Goal: Connect with others: Connect with others

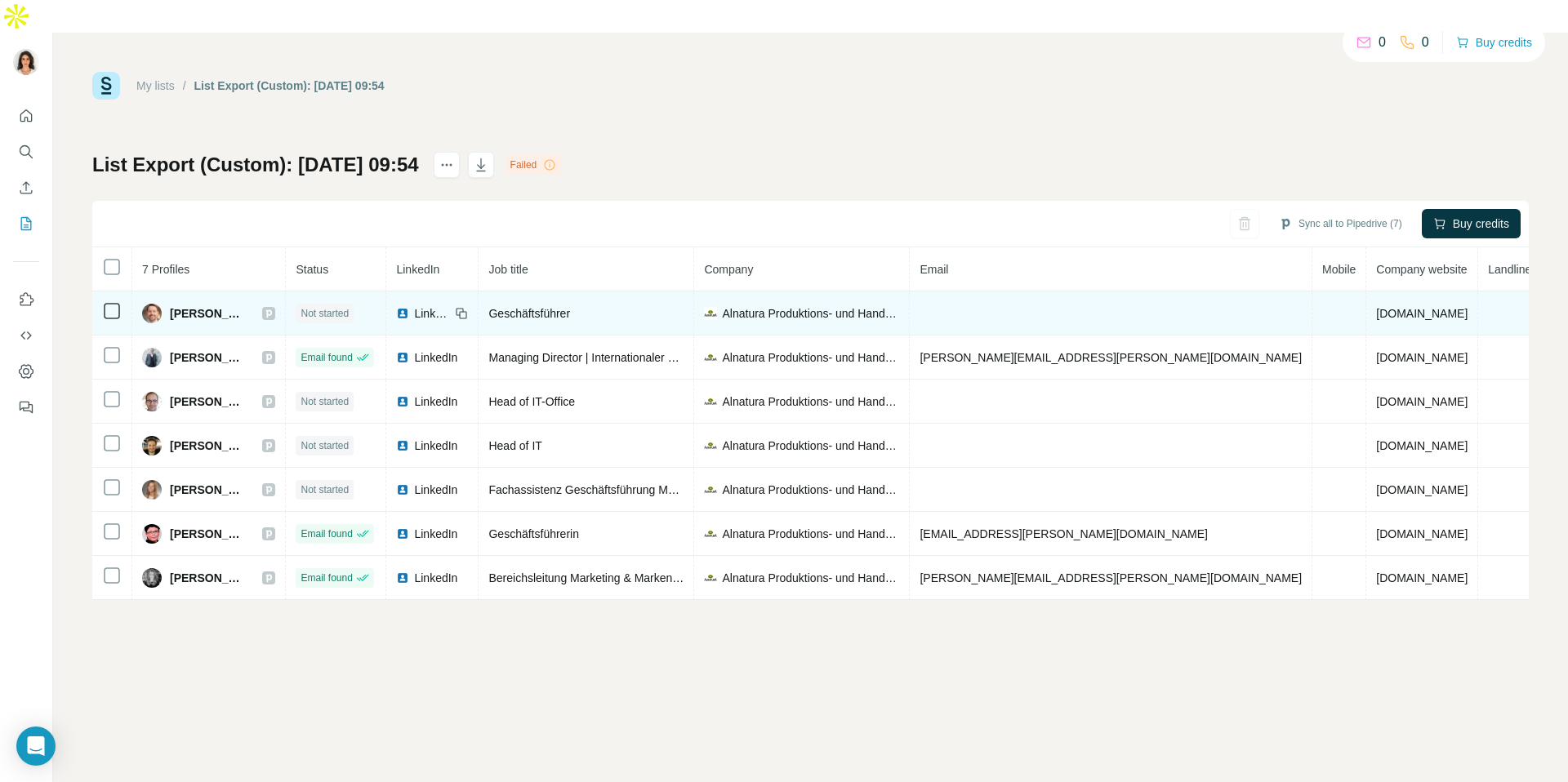
click at [450, 306] on span "LinkedIn" at bounding box center [432, 313] width 36 height 16
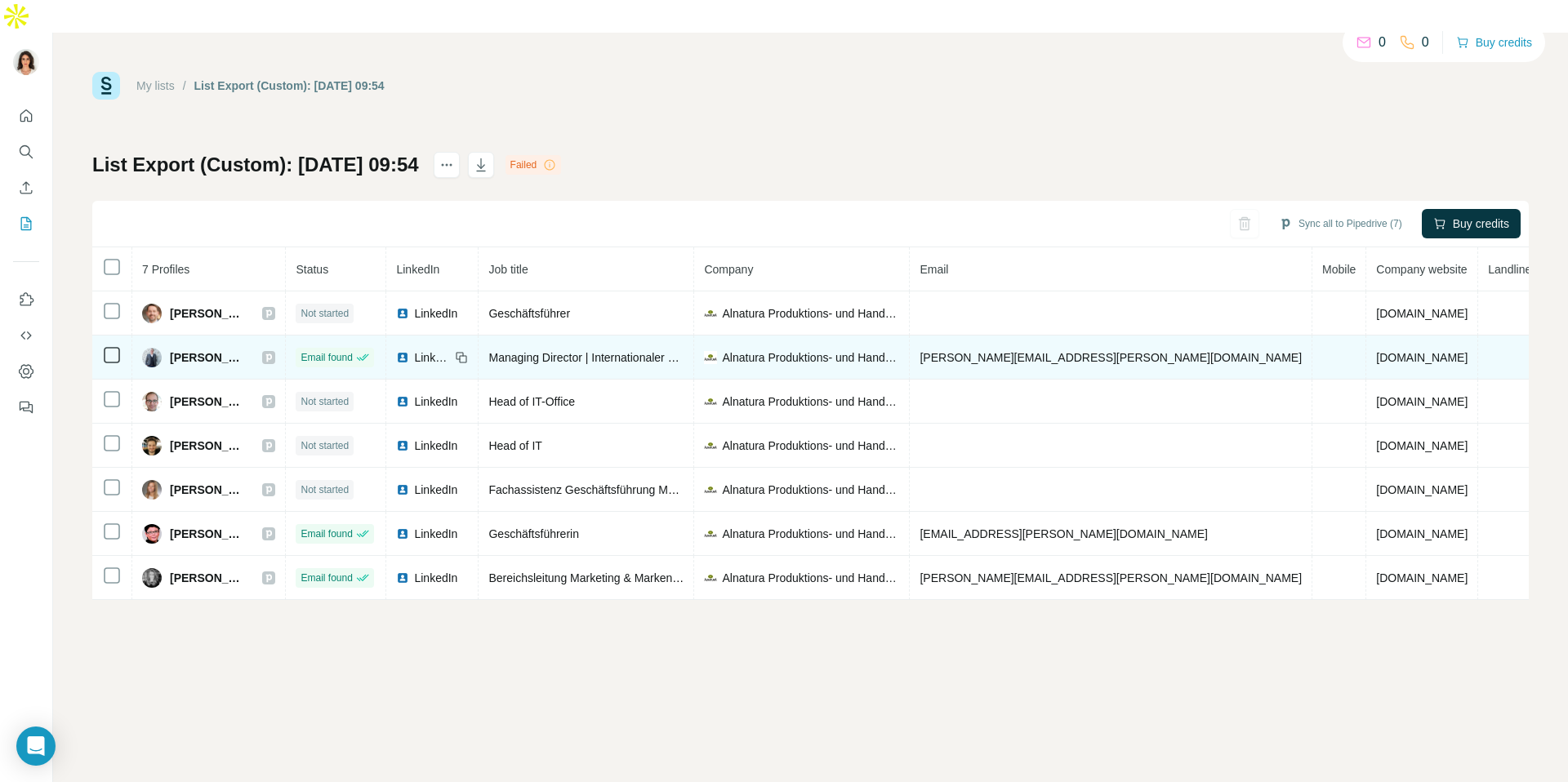
click at [450, 350] on span "LinkedIn" at bounding box center [432, 357] width 36 height 16
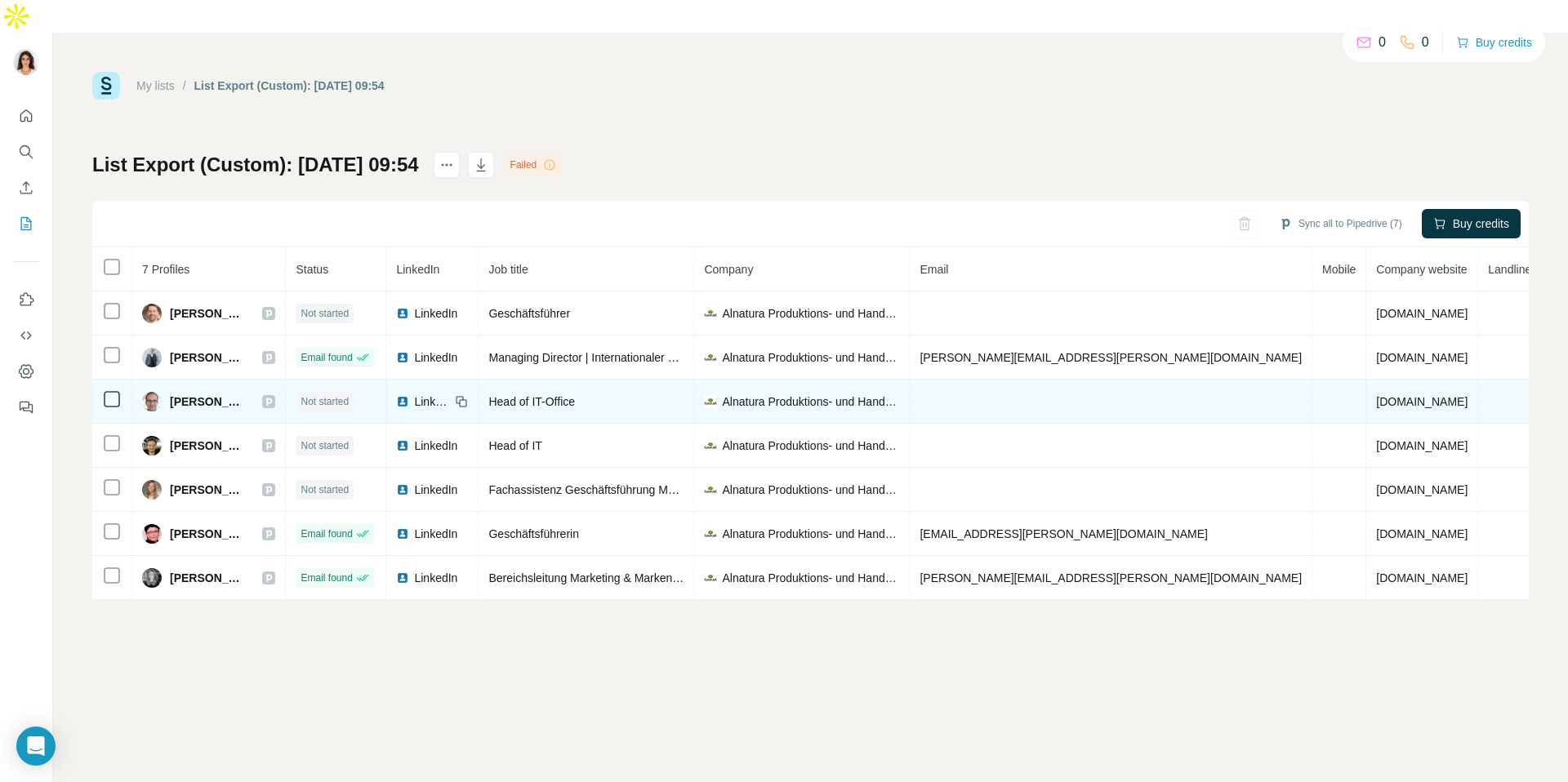
click at [450, 394] on span "LinkedIn" at bounding box center [432, 401] width 36 height 16
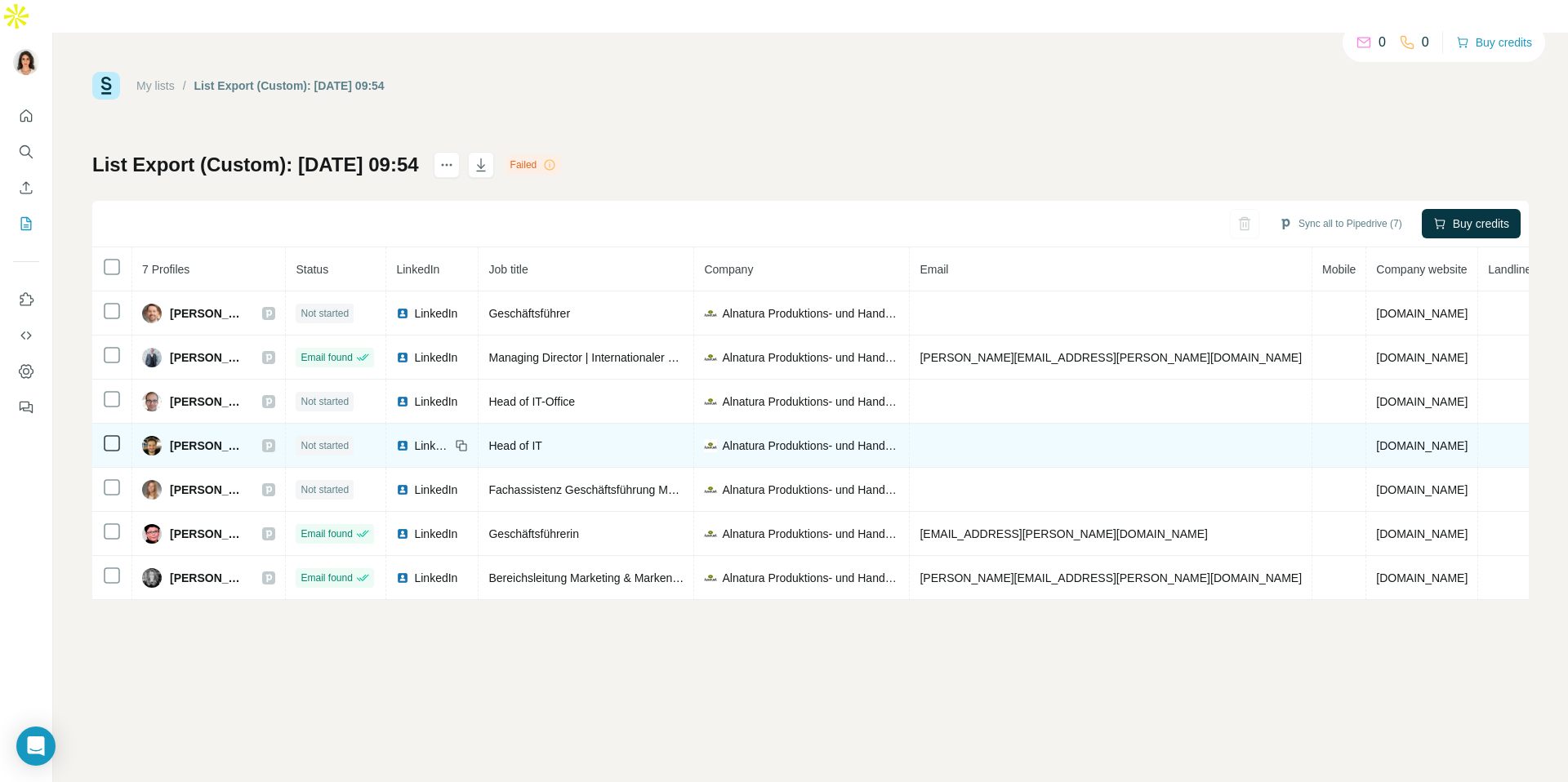
click at [450, 438] on span "LinkedIn" at bounding box center [432, 445] width 36 height 16
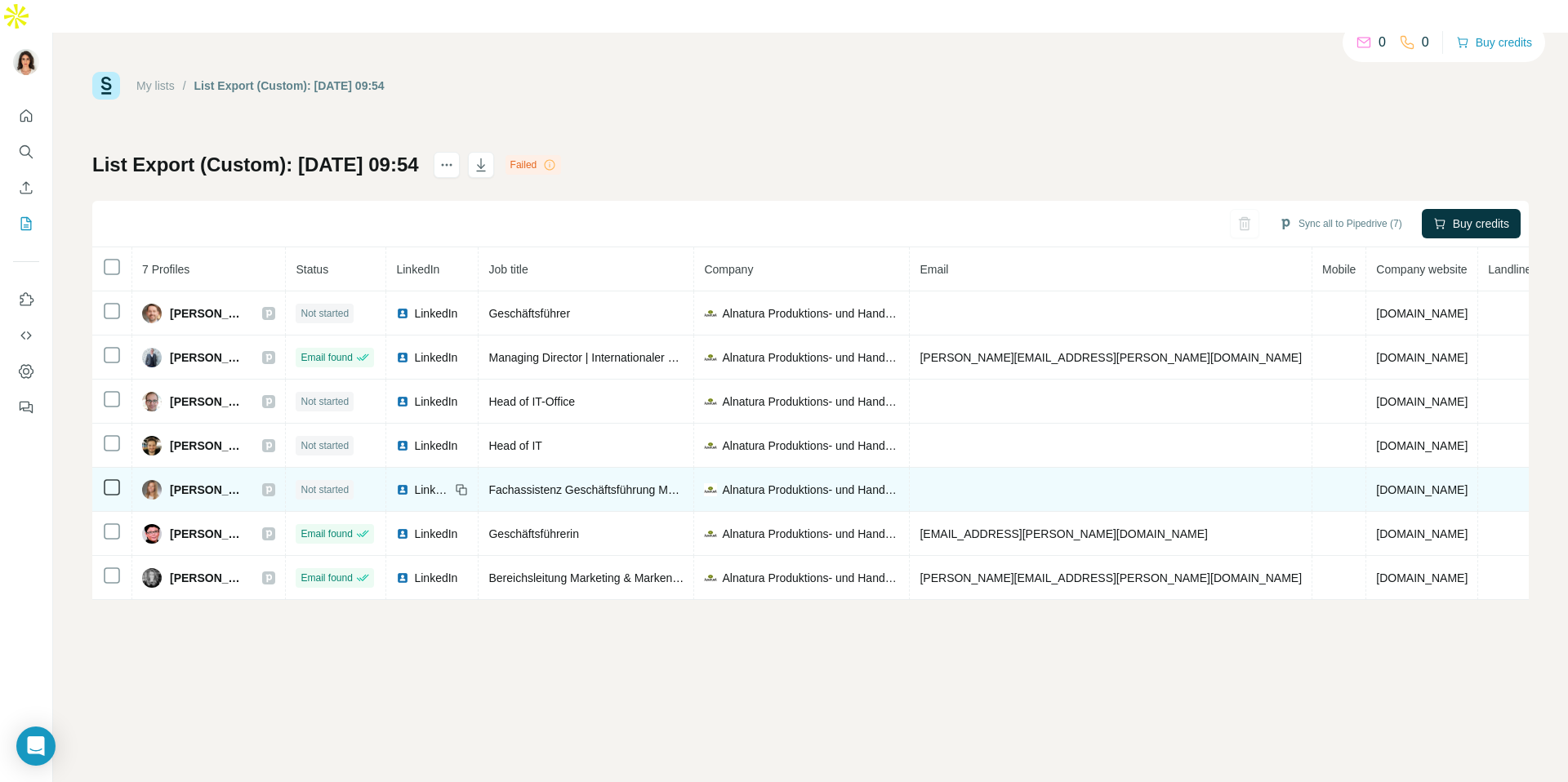
click at [450, 482] on span "LinkedIn" at bounding box center [432, 489] width 36 height 16
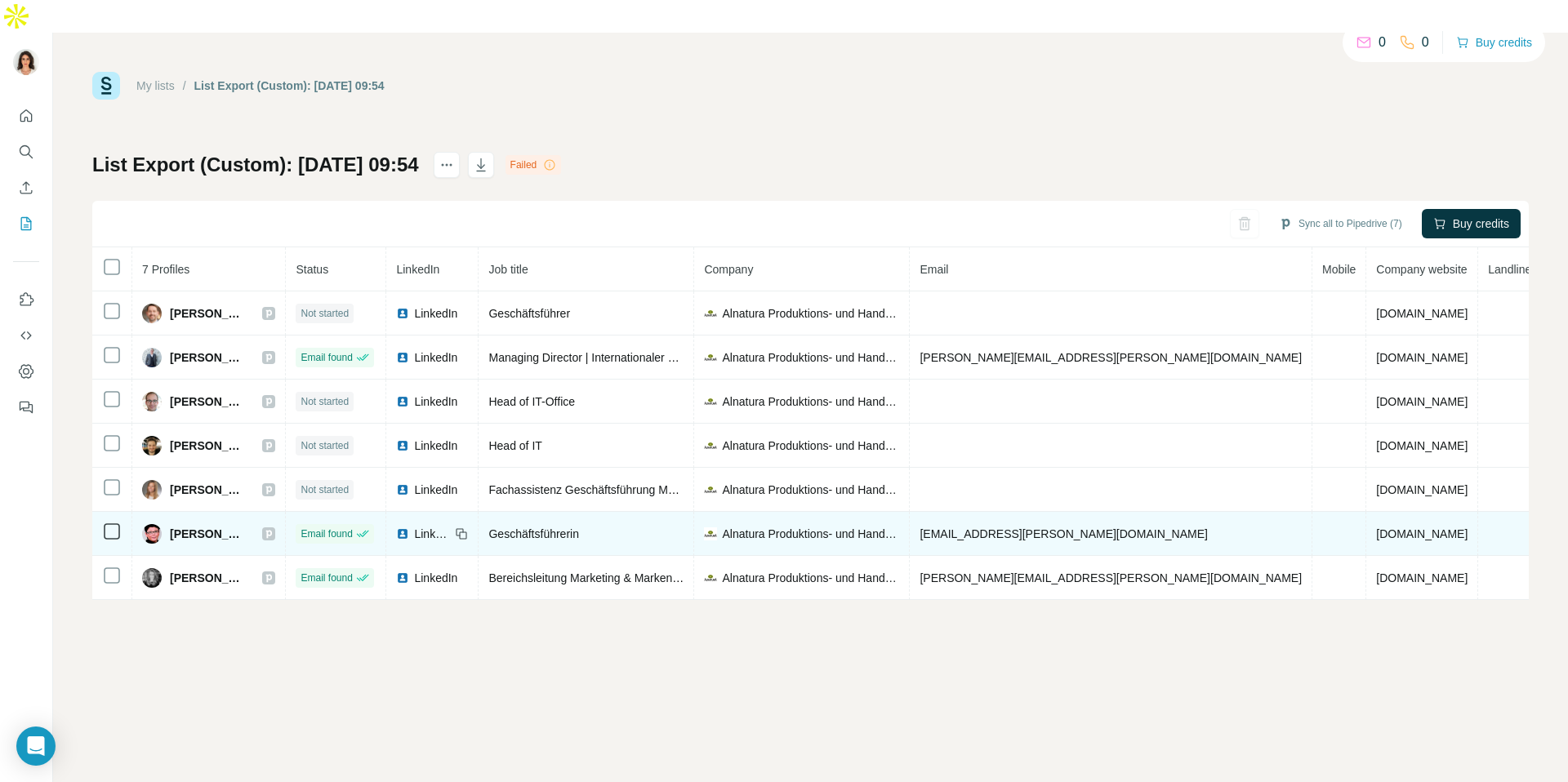
click at [450, 526] on span "LinkedIn" at bounding box center [432, 533] width 36 height 16
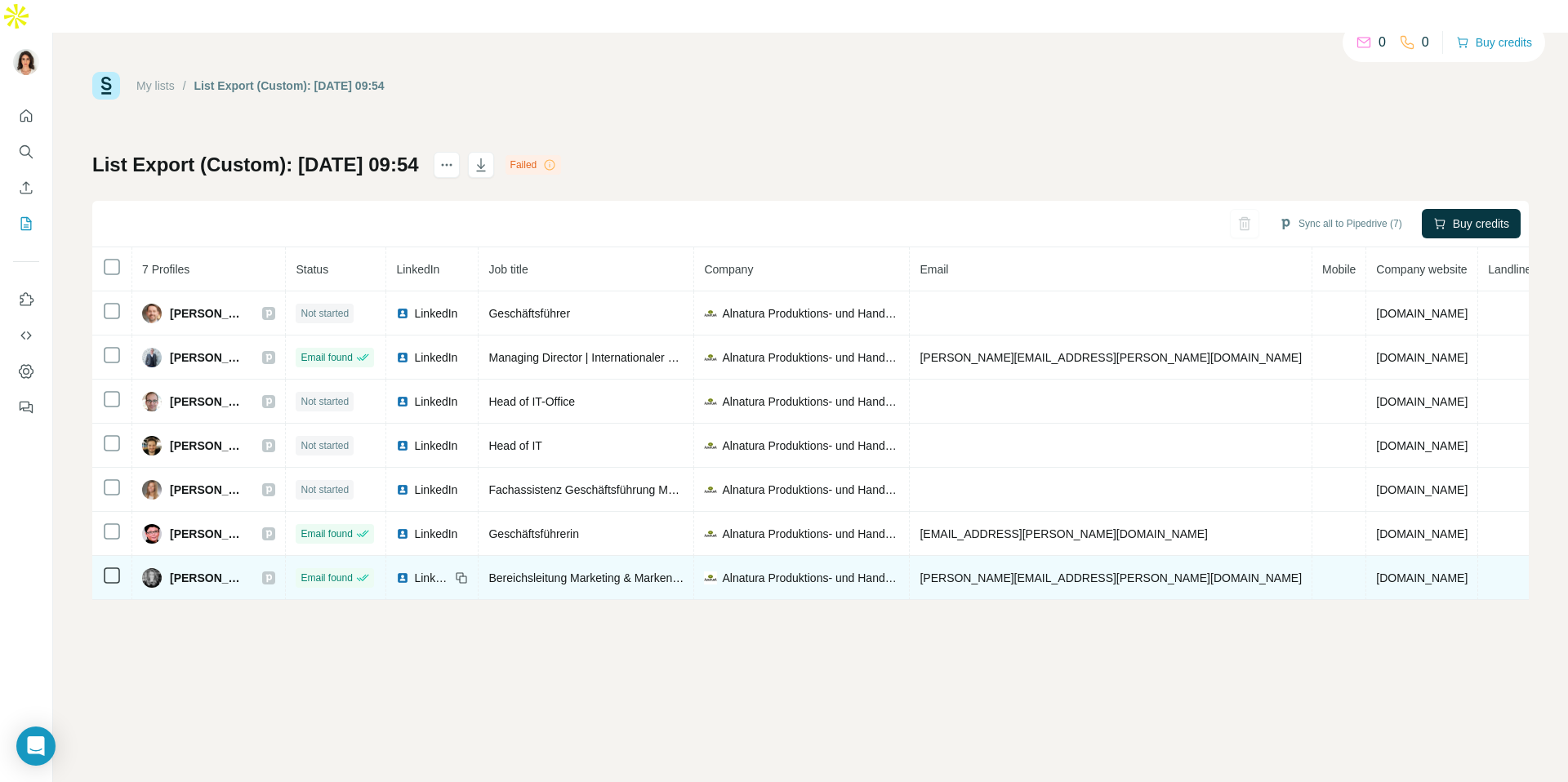
click at [450, 570] on span "LinkedIn" at bounding box center [432, 577] width 36 height 16
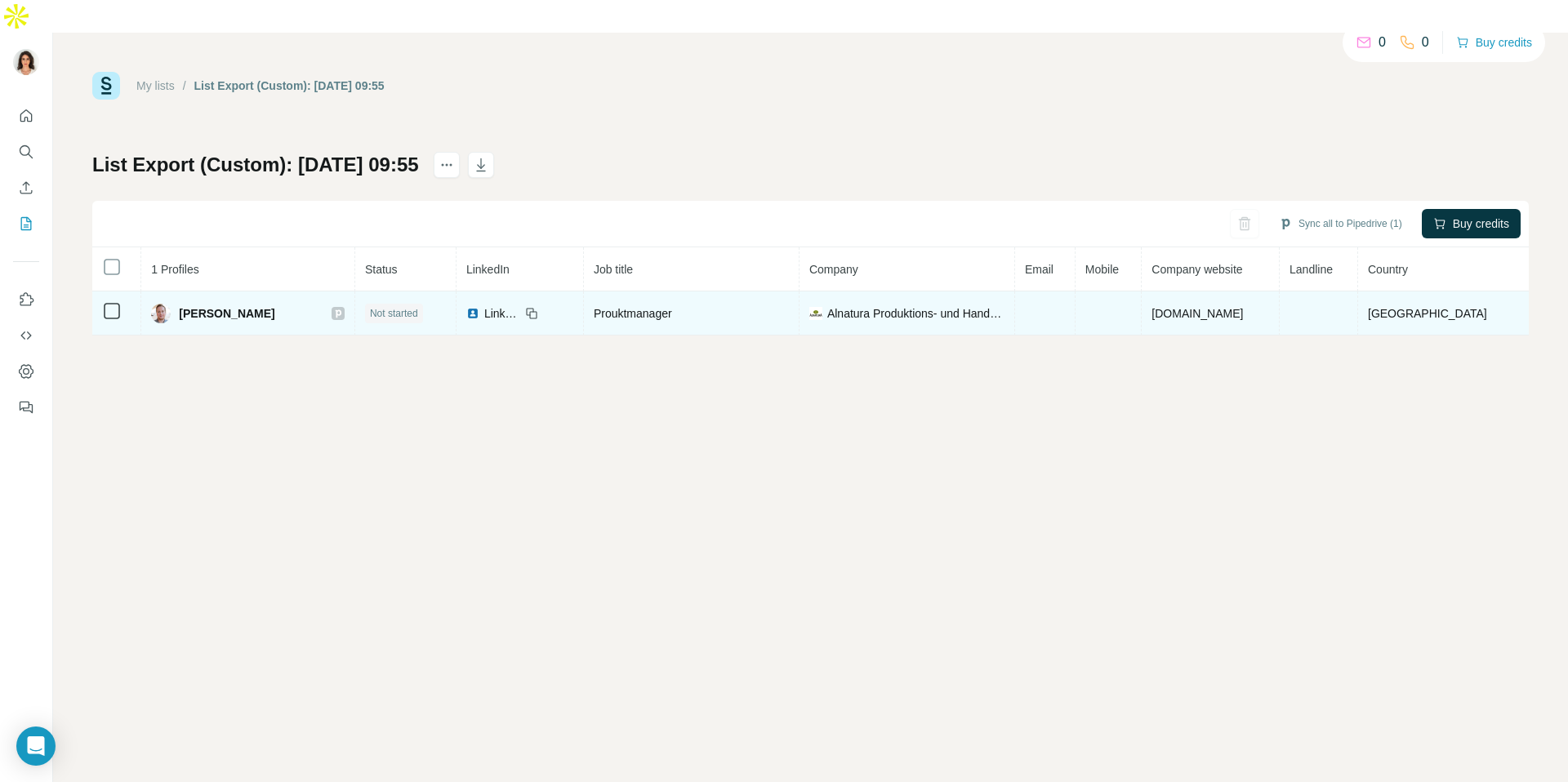
click at [520, 306] on span "LinkedIn" at bounding box center [502, 313] width 36 height 16
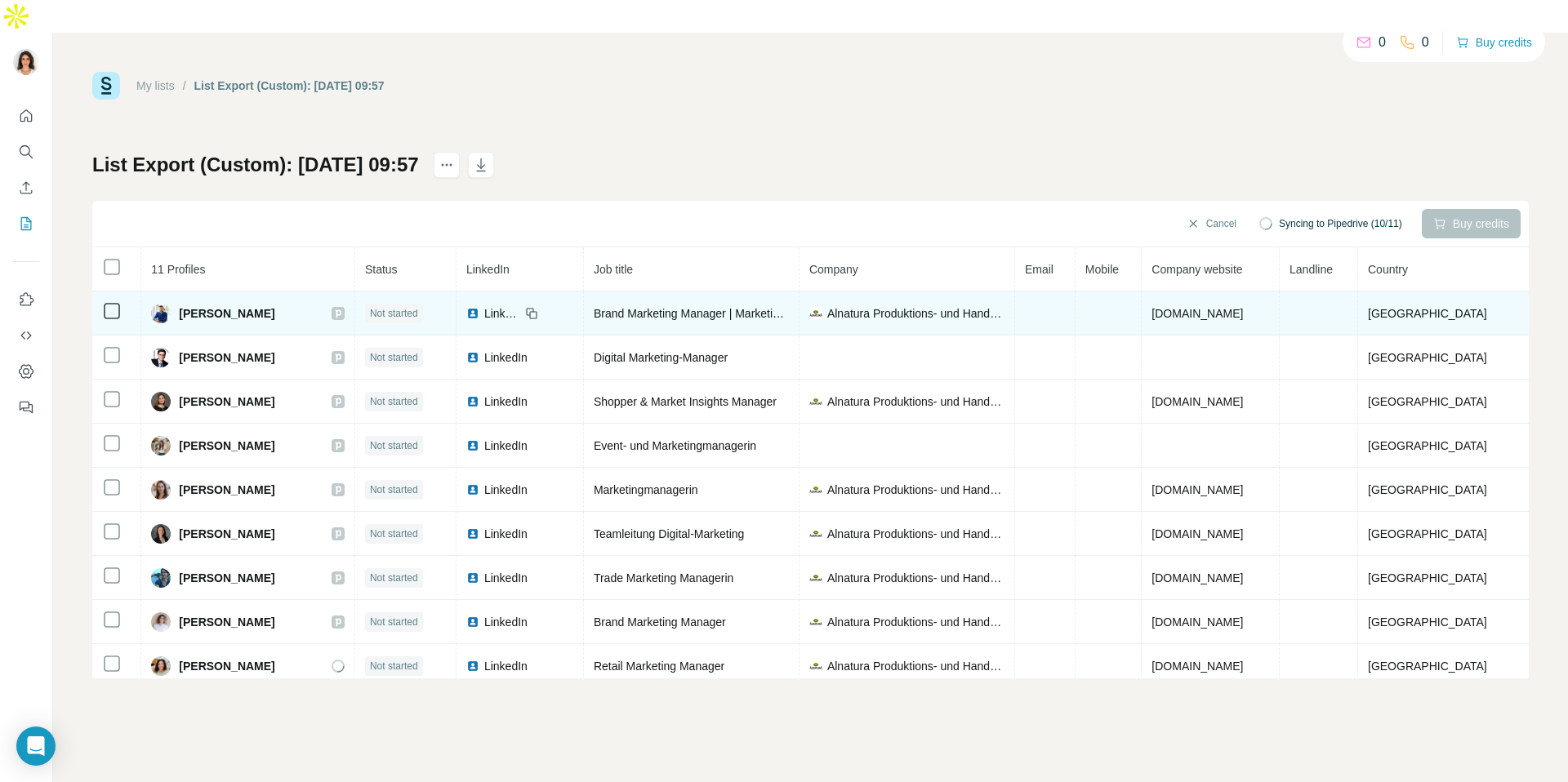
click at [521, 306] on span "LinkedIn" at bounding box center [502, 313] width 36 height 16
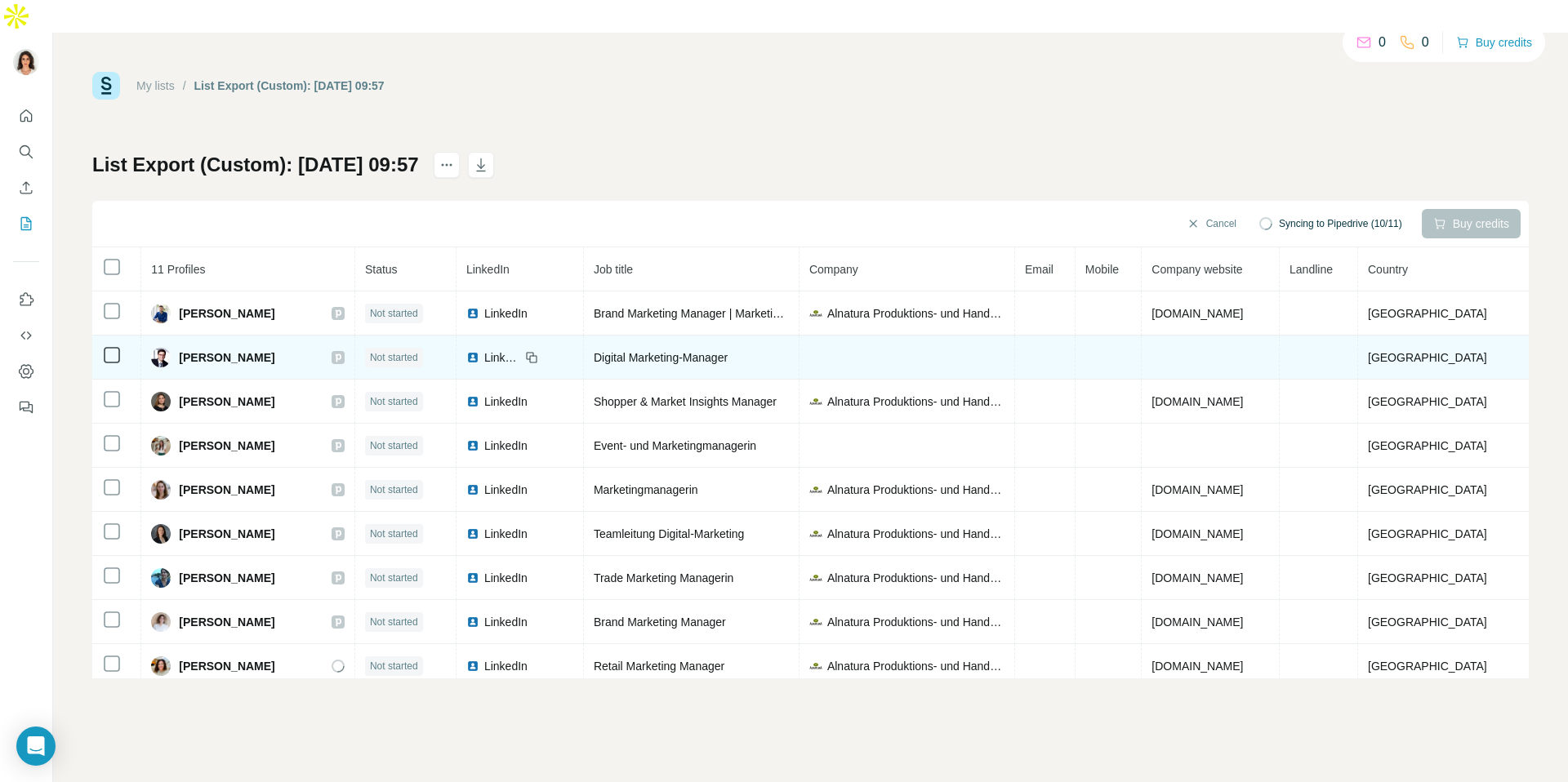
click at [521, 350] on span "LinkedIn" at bounding box center [502, 357] width 36 height 16
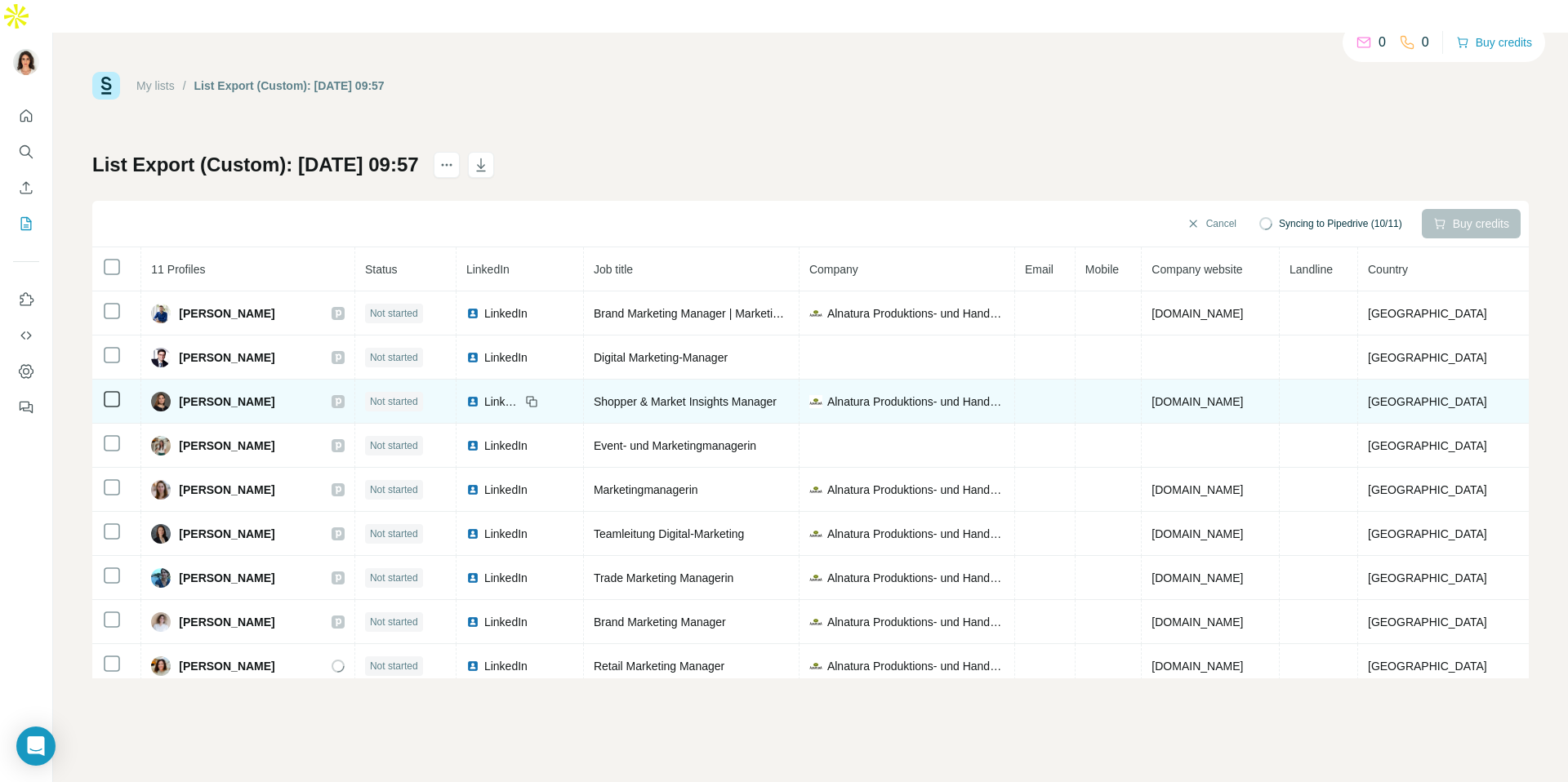
click at [529, 380] on td "LinkedIn" at bounding box center [520, 402] width 127 height 44
click at [521, 394] on span "LinkedIn" at bounding box center [502, 401] width 36 height 16
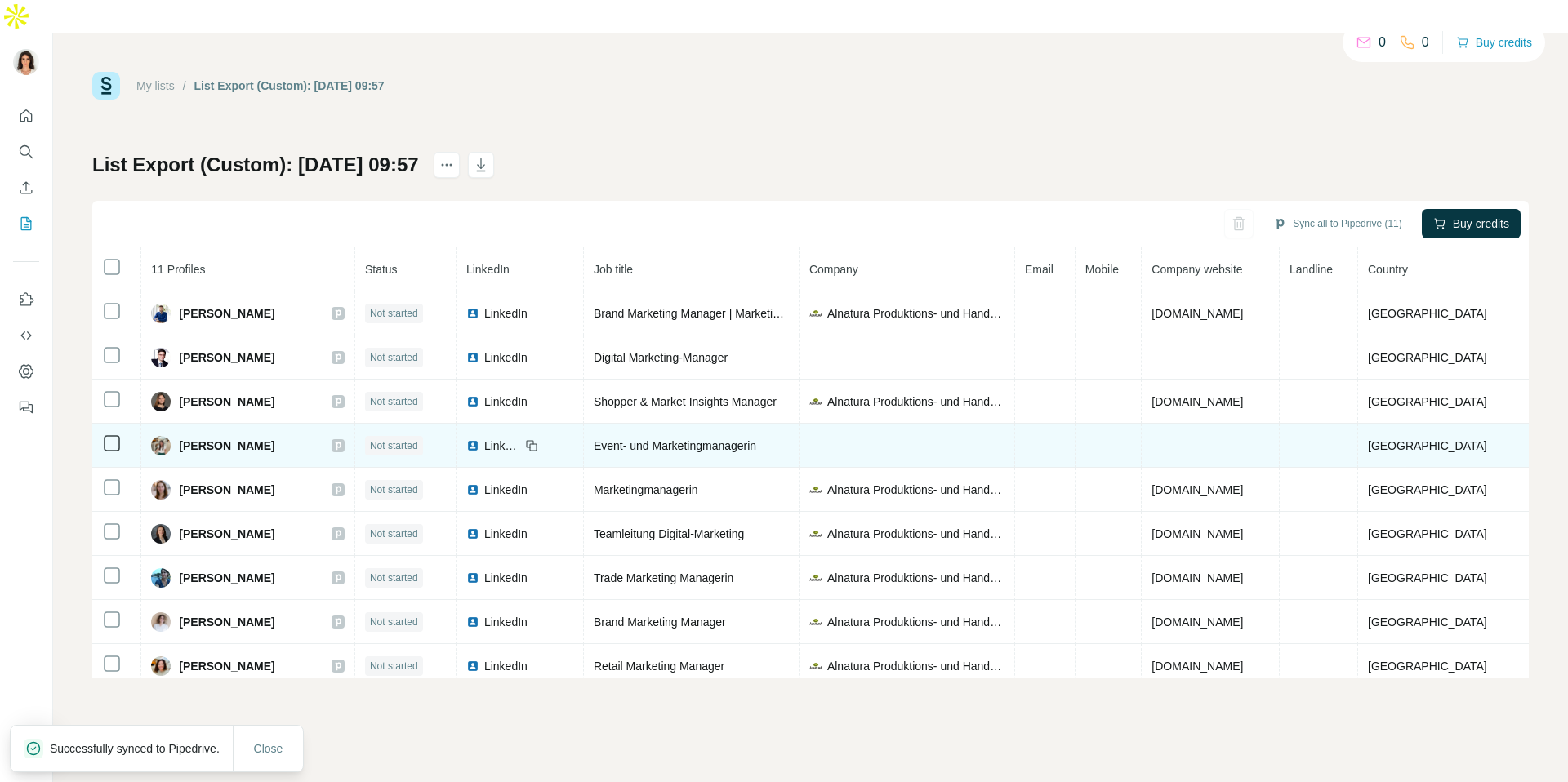
click at [521, 438] on span "LinkedIn" at bounding box center [502, 445] width 36 height 16
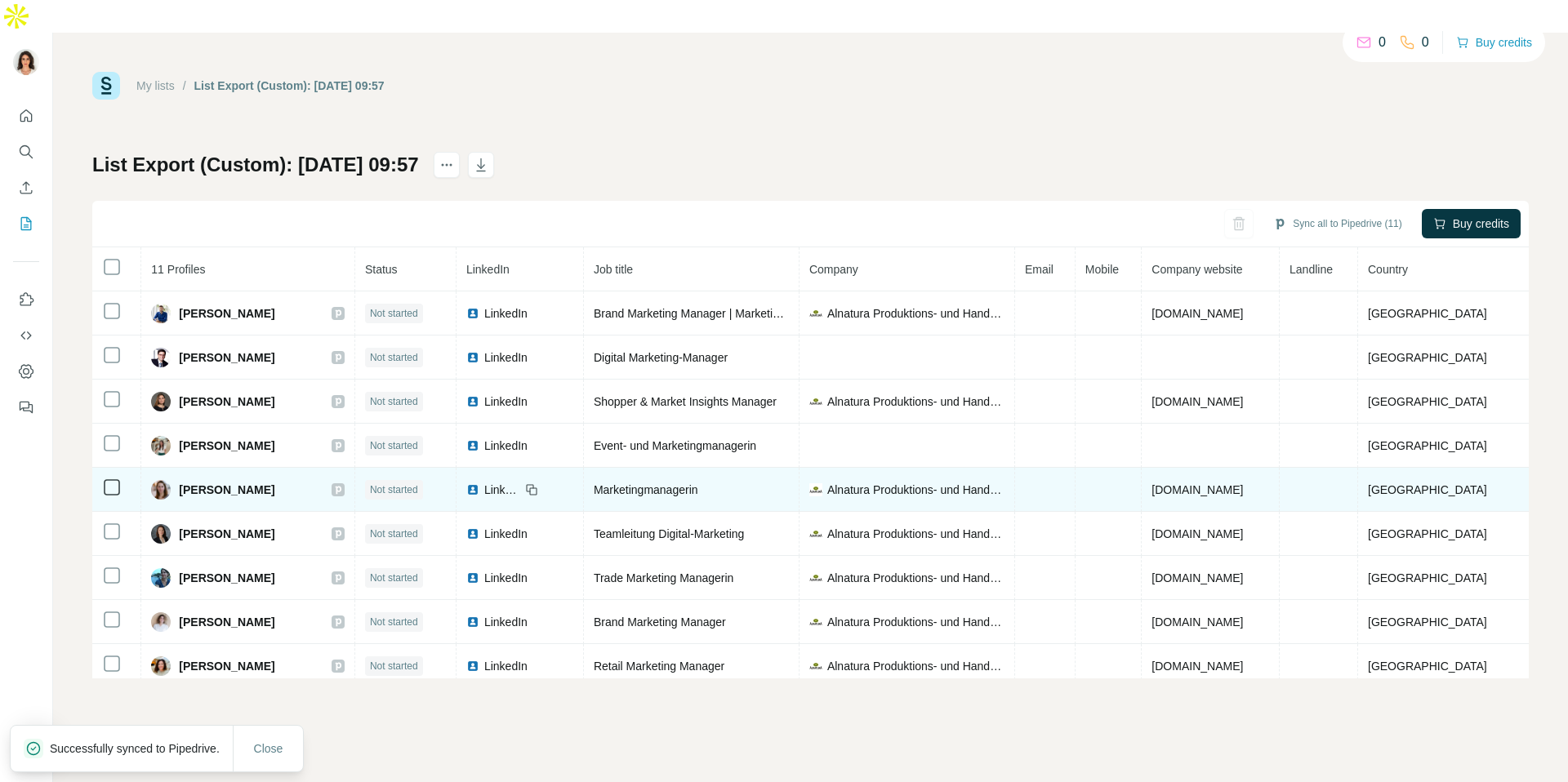
click at [521, 482] on span "LinkedIn" at bounding box center [502, 489] width 36 height 16
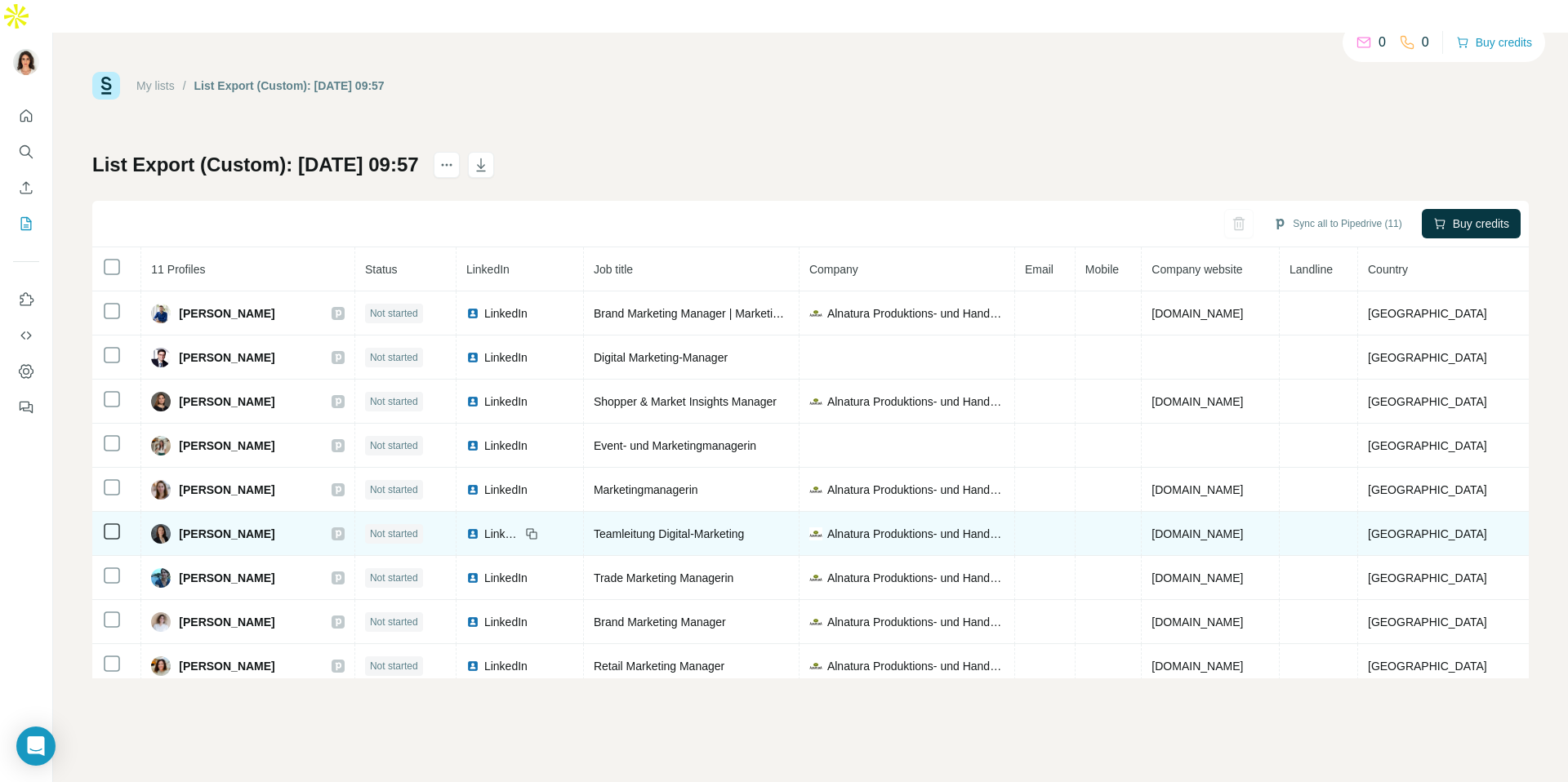
click at [521, 526] on span "LinkedIn" at bounding box center [502, 533] width 36 height 16
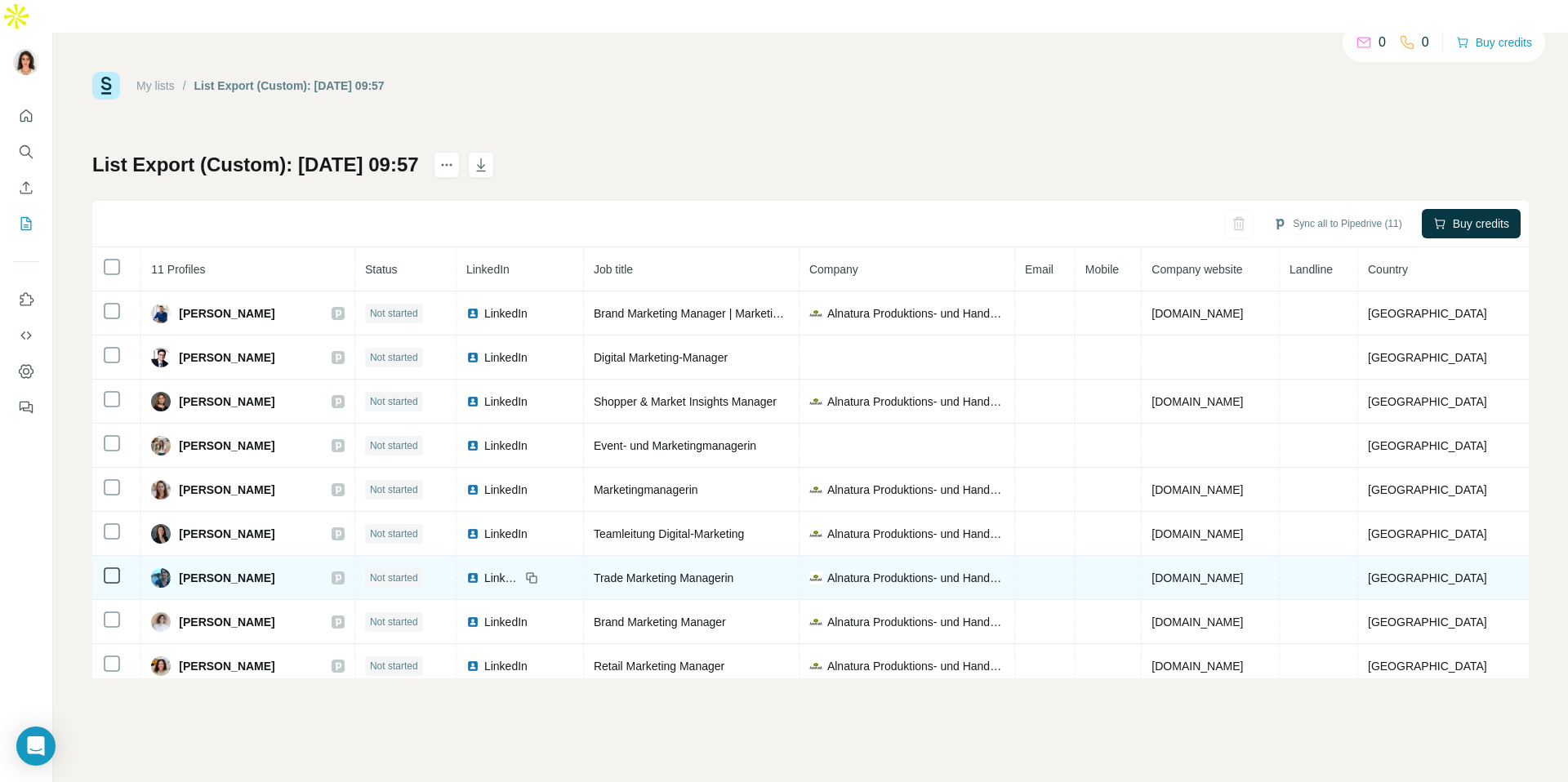
click at [521, 570] on span "LinkedIn" at bounding box center [502, 577] width 36 height 16
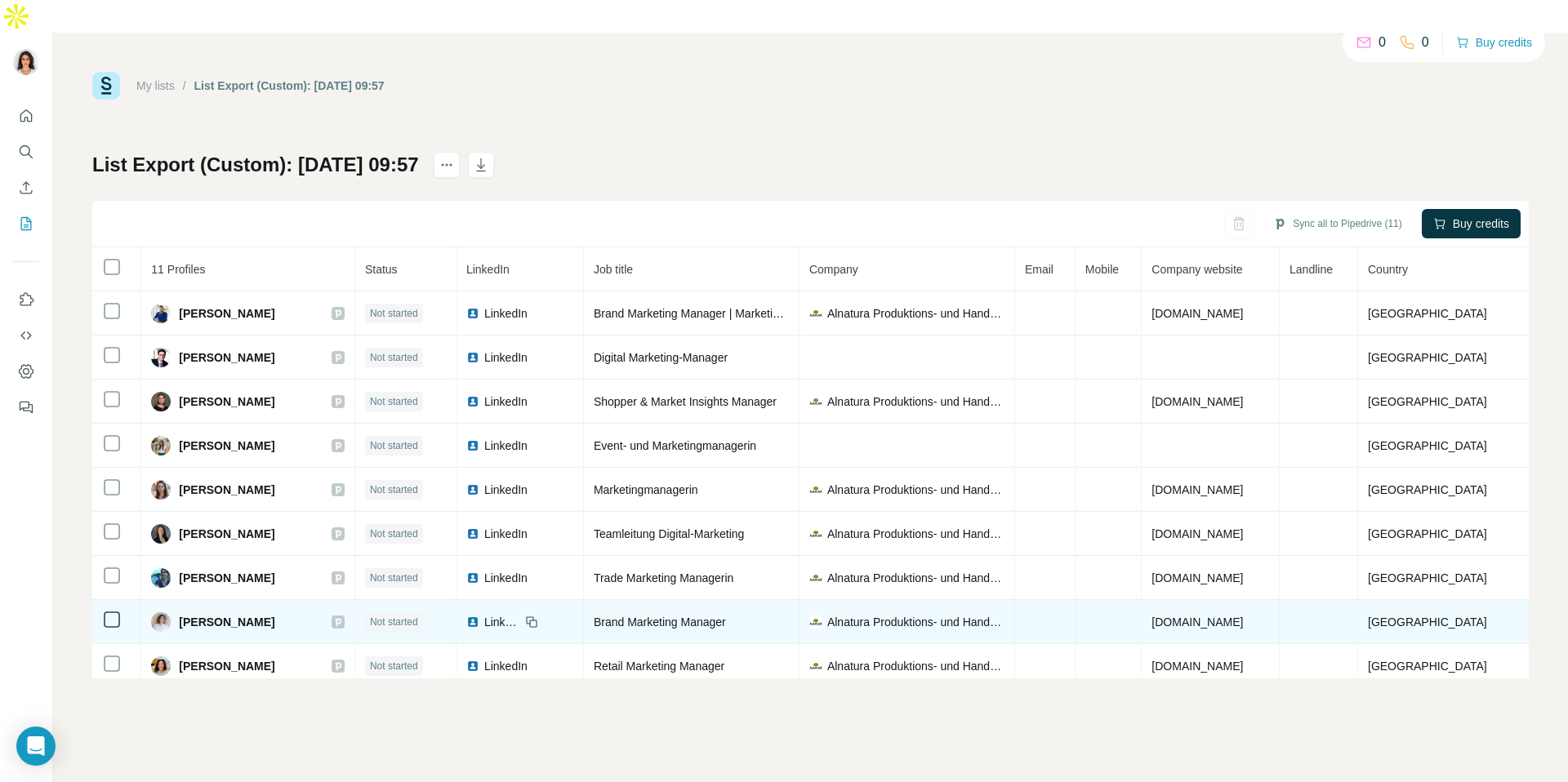
click at [521, 614] on span "LinkedIn" at bounding box center [502, 621] width 36 height 16
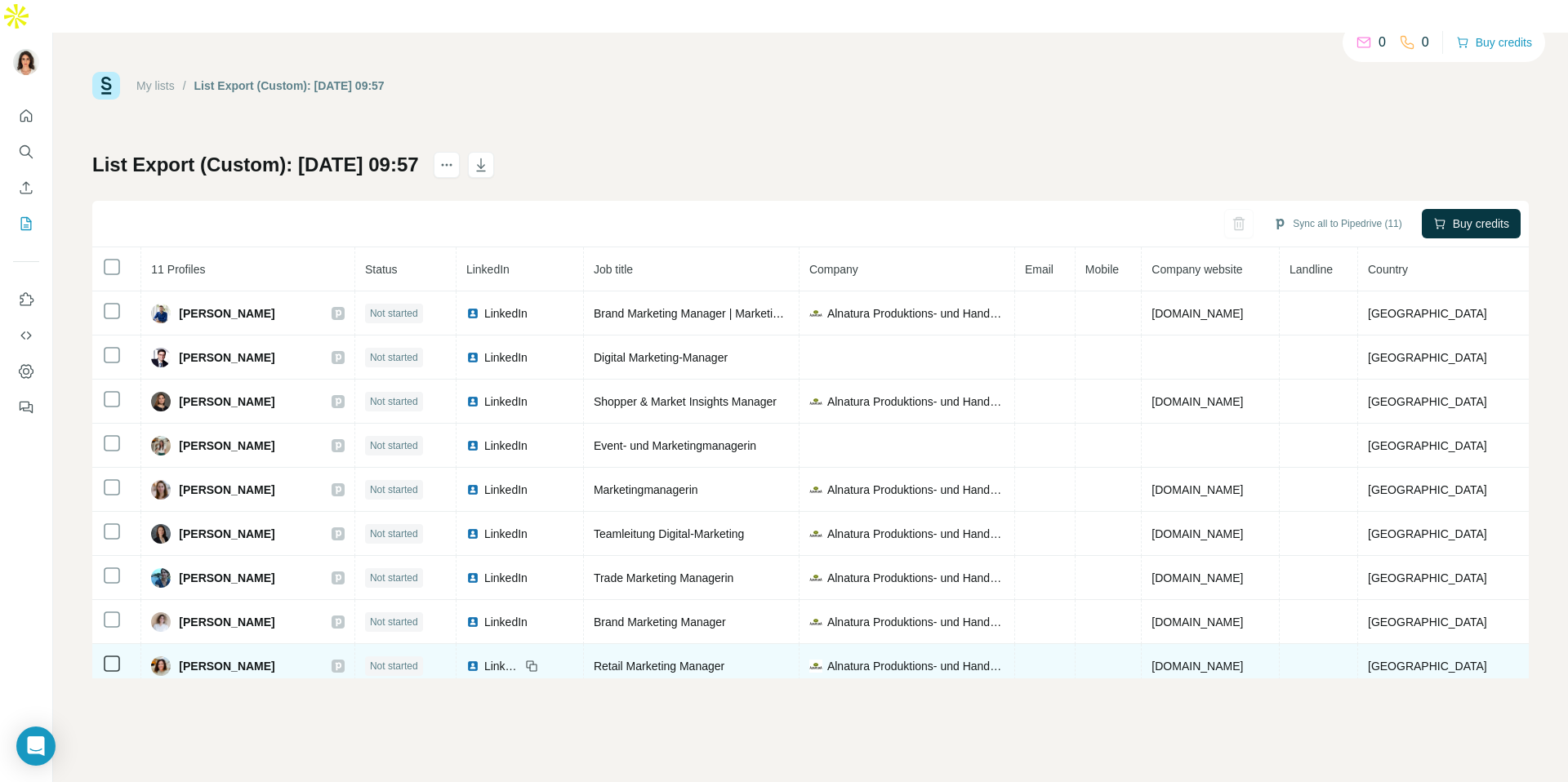
click at [521, 658] on span "LinkedIn" at bounding box center [502, 666] width 36 height 16
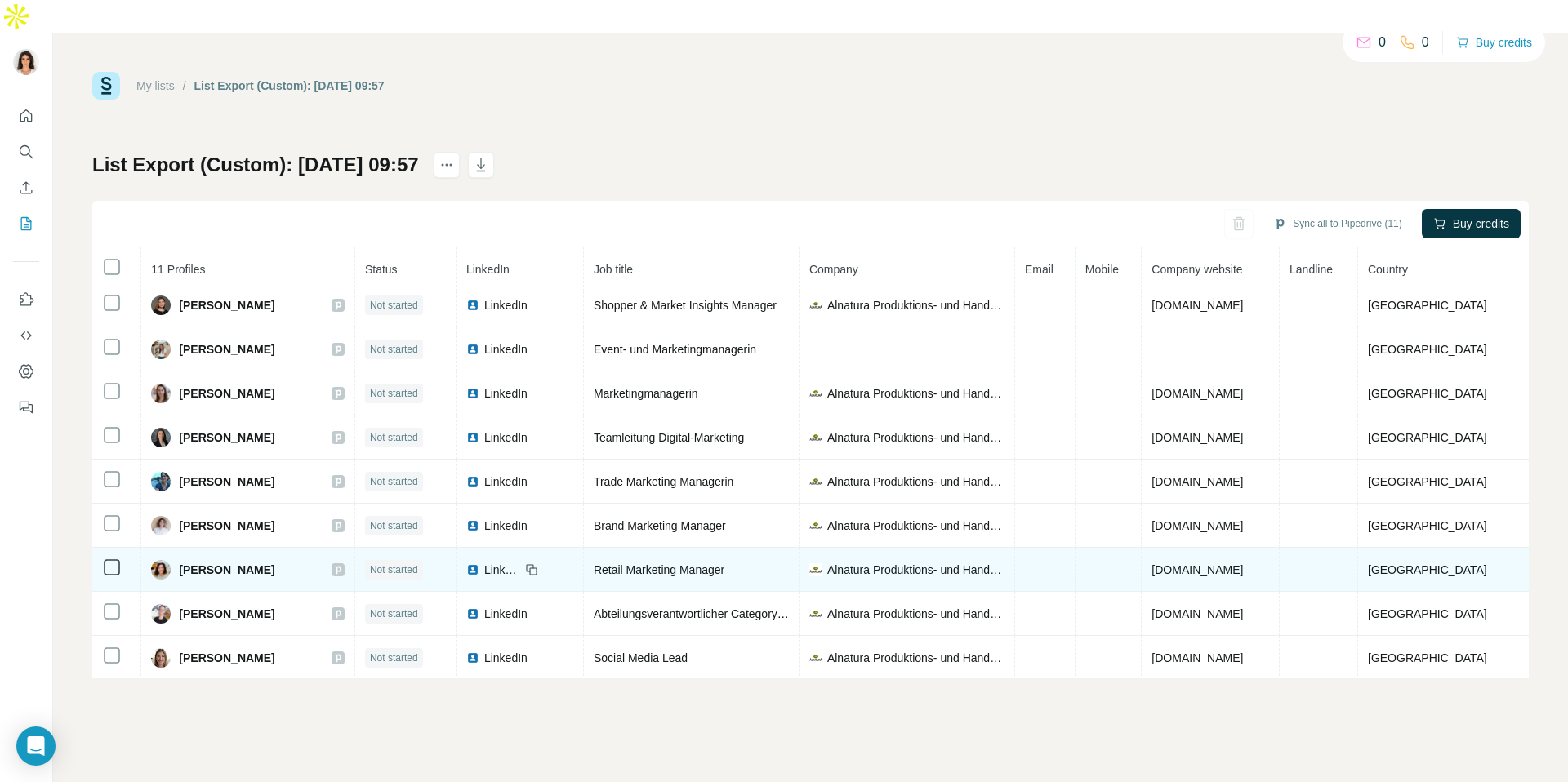
scroll to position [98, 0]
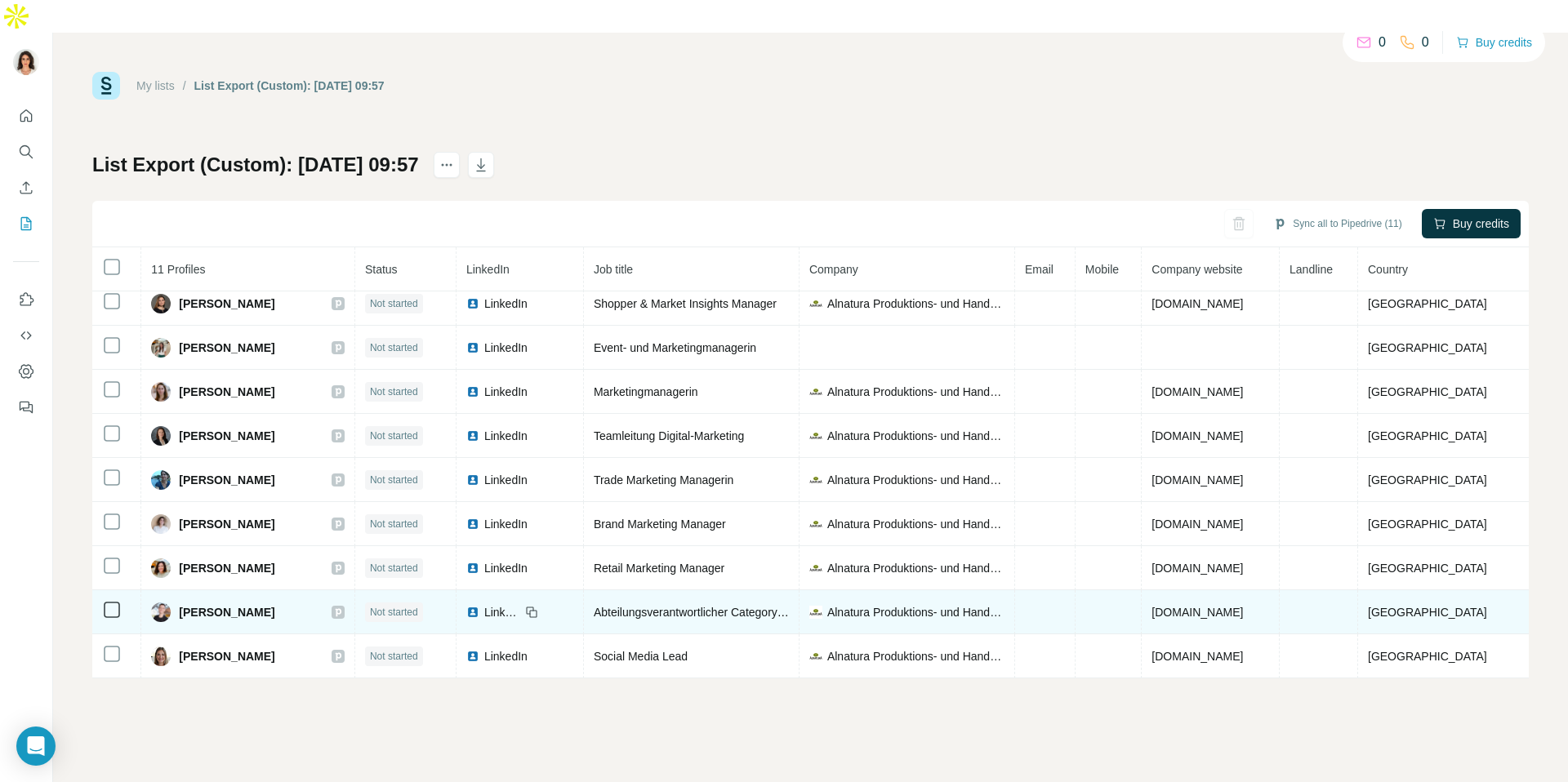
click at [521, 604] on span "LinkedIn" at bounding box center [502, 612] width 36 height 16
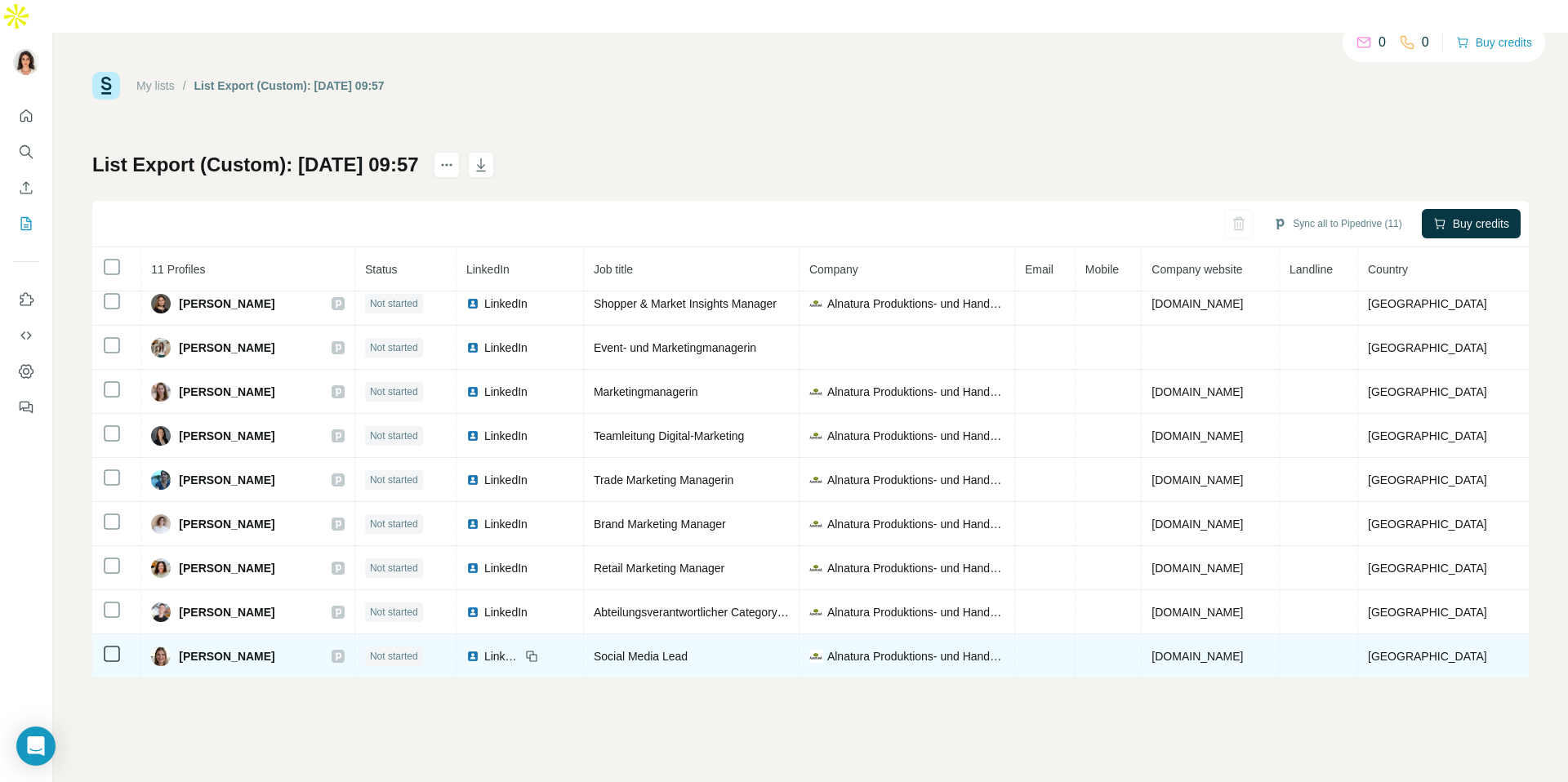
click at [521, 648] on span "LinkedIn" at bounding box center [502, 656] width 36 height 16
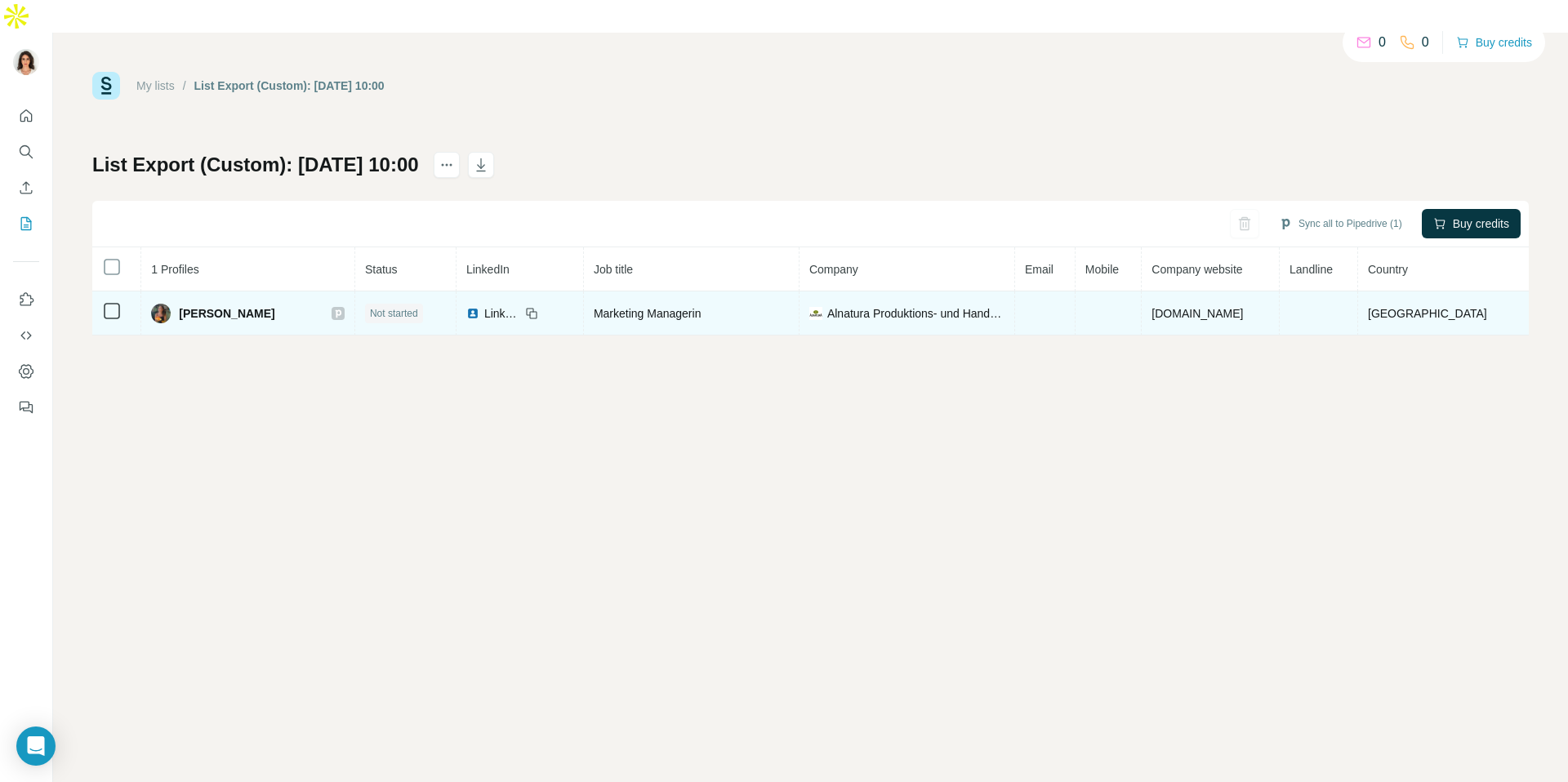
click at [521, 306] on span "LinkedIn" at bounding box center [502, 313] width 36 height 16
